Goal: Complete application form

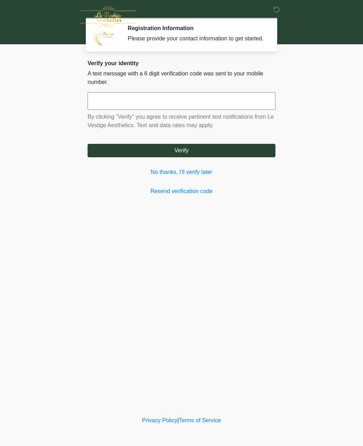
click at [190, 110] on input "text" at bounding box center [182, 101] width 188 height 18
type input "******"
click at [239, 155] on button "Verify" at bounding box center [182, 150] width 188 height 13
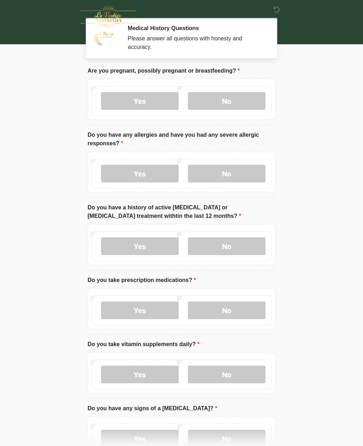
click at [248, 100] on label "No" at bounding box center [227, 101] width 78 height 18
click at [243, 175] on label "No" at bounding box center [227, 174] width 78 height 18
click at [243, 243] on label "No" at bounding box center [227, 247] width 78 height 18
click at [159, 304] on label "Yes" at bounding box center [140, 311] width 78 height 18
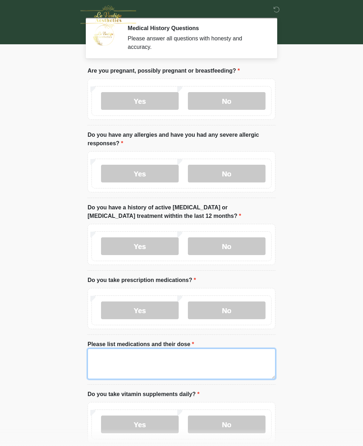
click at [170, 357] on textarea "Please list medications and their dose" at bounding box center [182, 364] width 188 height 30
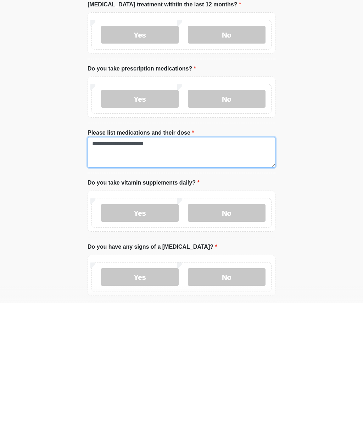
type textarea "**********"
click at [156, 347] on label "Yes" at bounding box center [140, 356] width 78 height 18
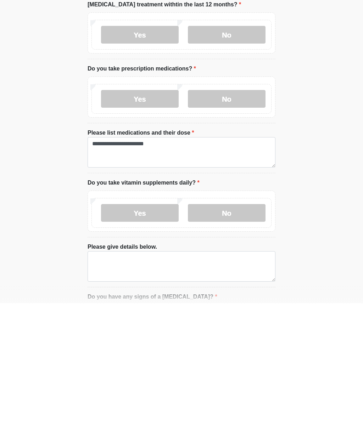
scroll to position [212, 0]
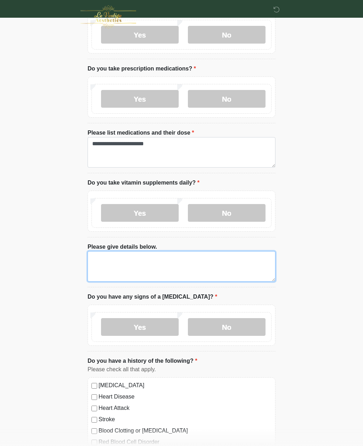
click at [187, 260] on textarea "Please give details below." at bounding box center [182, 266] width 188 height 30
type textarea "**********"
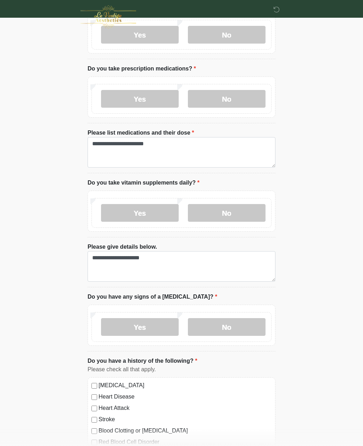
click at [329, 235] on html "‎ ‎ Medical History Questions Please answer all questions with honesty and accu…" at bounding box center [181, 11] width 363 height 446
click at [239, 324] on label "No" at bounding box center [227, 327] width 78 height 18
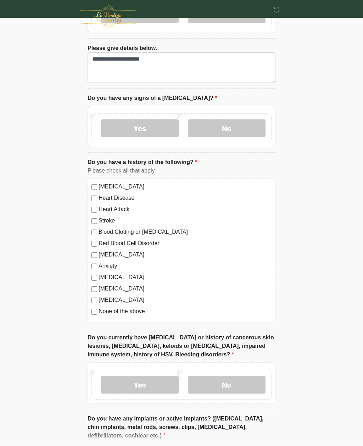
scroll to position [413, 0]
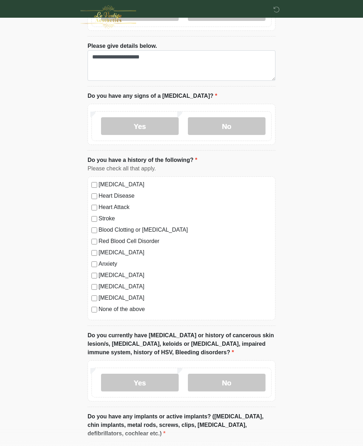
click at [237, 381] on label "No" at bounding box center [227, 383] width 78 height 18
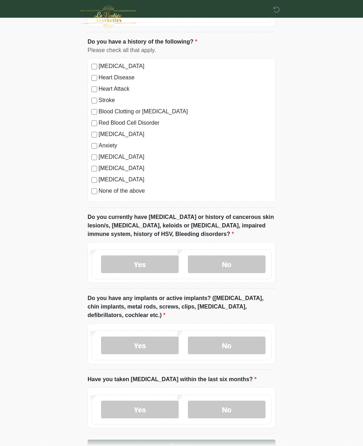
scroll to position [532, 0]
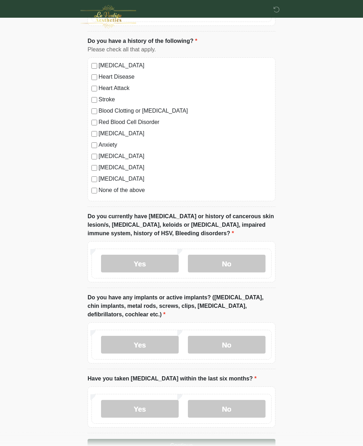
click at [150, 341] on label "Yes" at bounding box center [140, 346] width 78 height 18
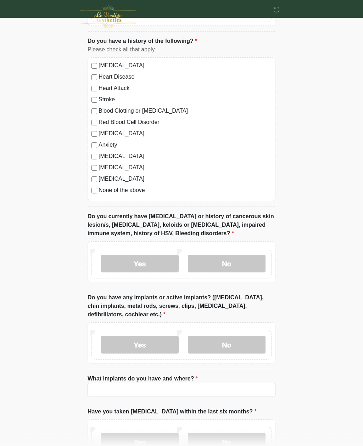
scroll to position [532, 0]
click at [187, 389] on input "What implants do you have and where?" at bounding box center [182, 389] width 188 height 13
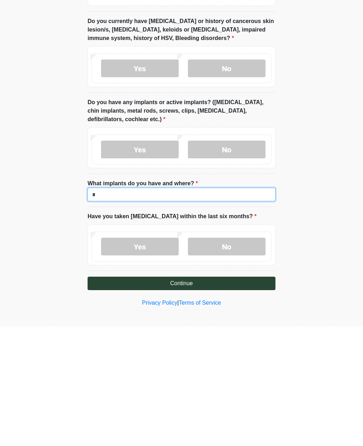
scroll to position [607, 0]
type input "**********"
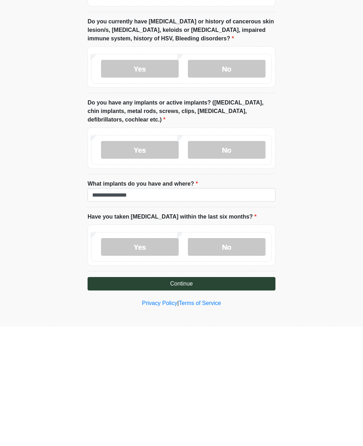
click at [250, 358] on label "No" at bounding box center [227, 367] width 78 height 18
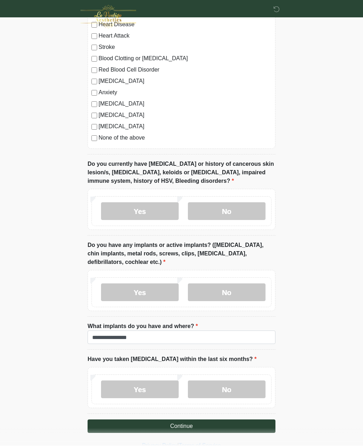
click at [236, 421] on button "Continue" at bounding box center [182, 426] width 188 height 13
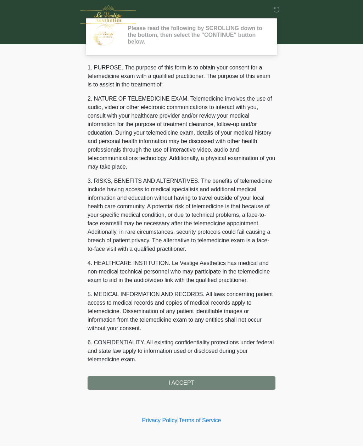
scroll to position [0, 0]
click at [234, 381] on div "1. PURPOSE. The purpose of this form is to obtain your consent for a telemedici…" at bounding box center [182, 226] width 188 height 327
click at [185, 380] on div "1. PURPOSE. The purpose of this form is to obtain your consent for a telemedici…" at bounding box center [182, 226] width 188 height 327
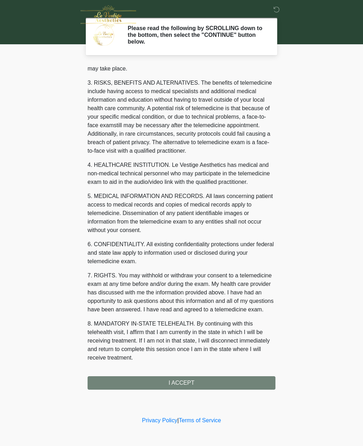
scroll to position [124, 0]
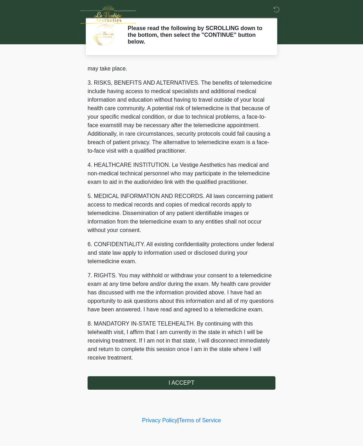
click at [184, 383] on button "I ACCEPT" at bounding box center [182, 383] width 188 height 13
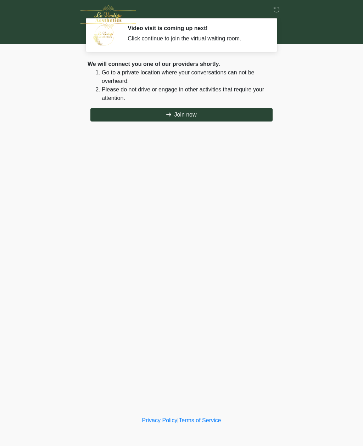
click at [212, 112] on button "Join now" at bounding box center [181, 114] width 182 height 13
